Goal: Information Seeking & Learning: Learn about a topic

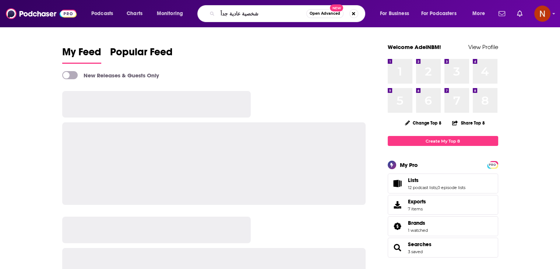
type input "شخصية عادية جداً"
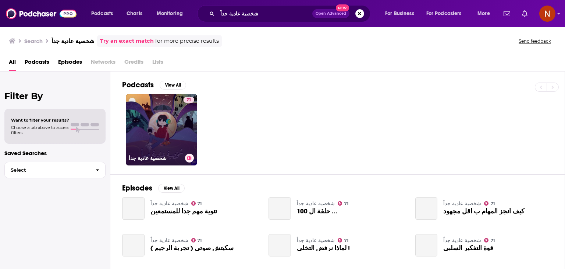
click at [171, 130] on link "71 شخصية عادية جداً" at bounding box center [161, 129] width 71 height 71
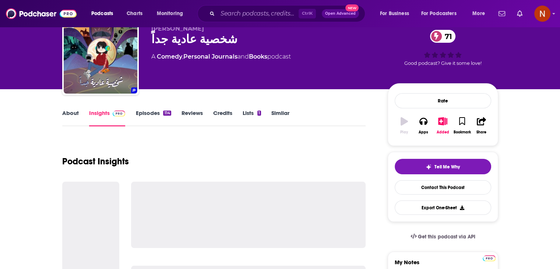
scroll to position [47, 0]
